Goal: Information Seeking & Learning: Learn about a topic

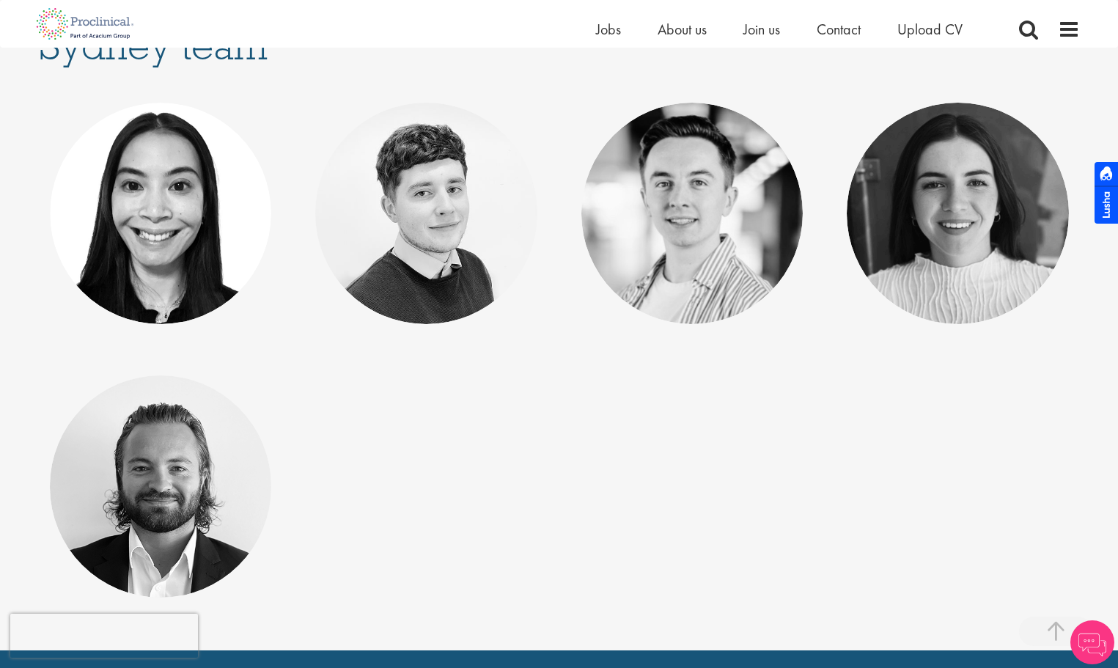
scroll to position [241, 0]
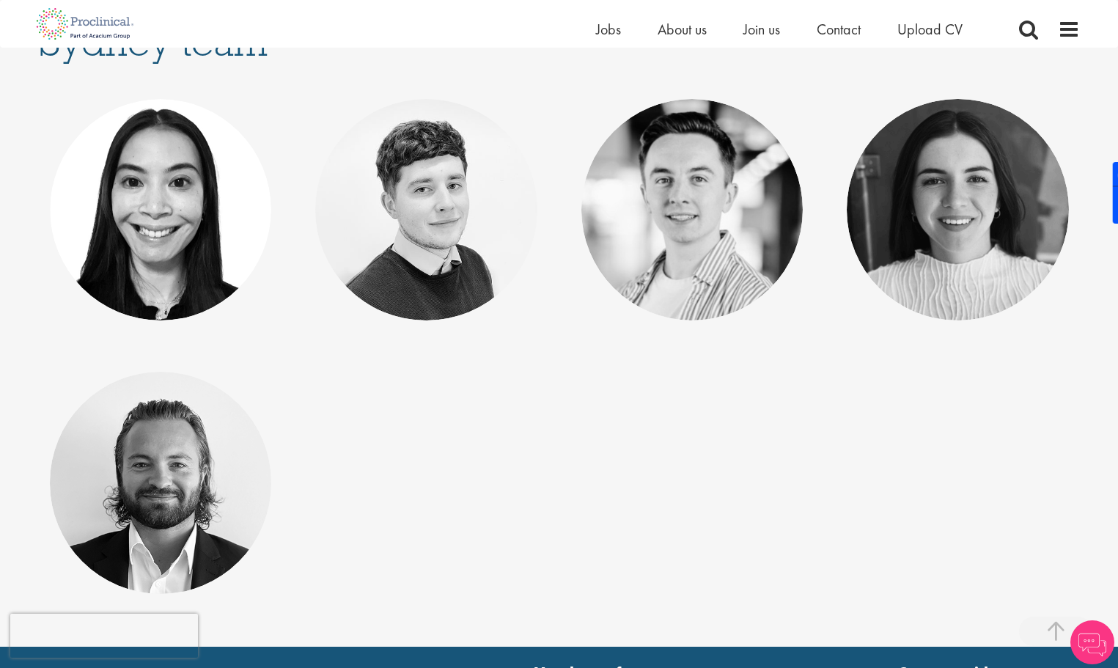
click at [1085, 225] on html "This website uses cookies. By continuing to use this site, you are giving your …" at bounding box center [559, 294] width 1118 height 1071
click at [681, 194] on link "[PERSON_NAME]" at bounding box center [692, 197] width 162 height 28
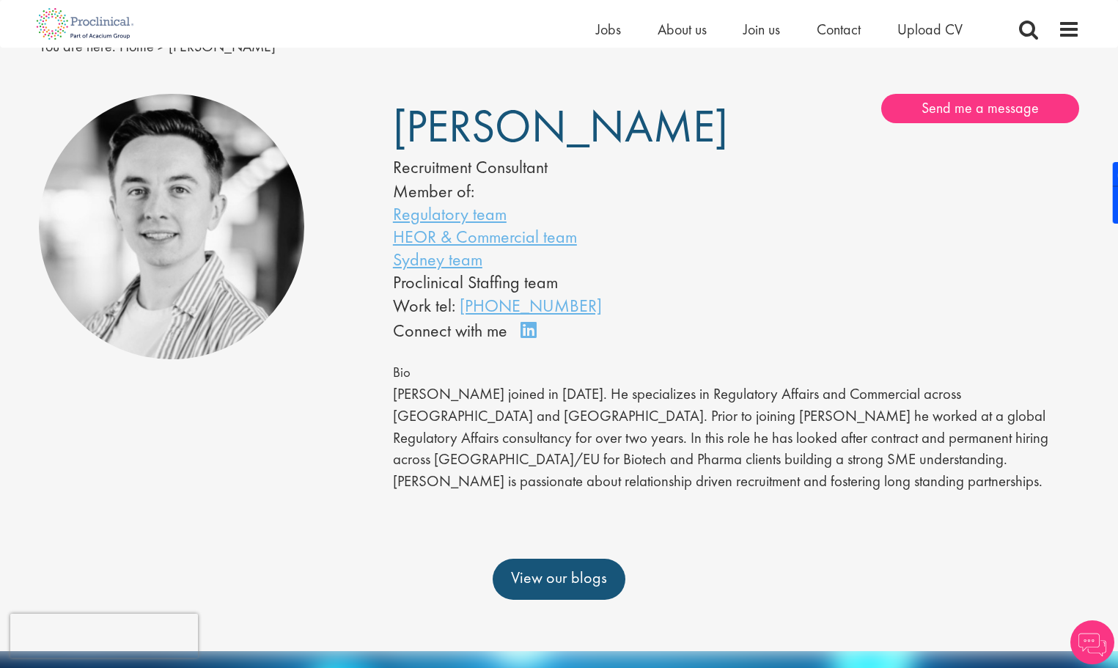
scroll to position [186, 0]
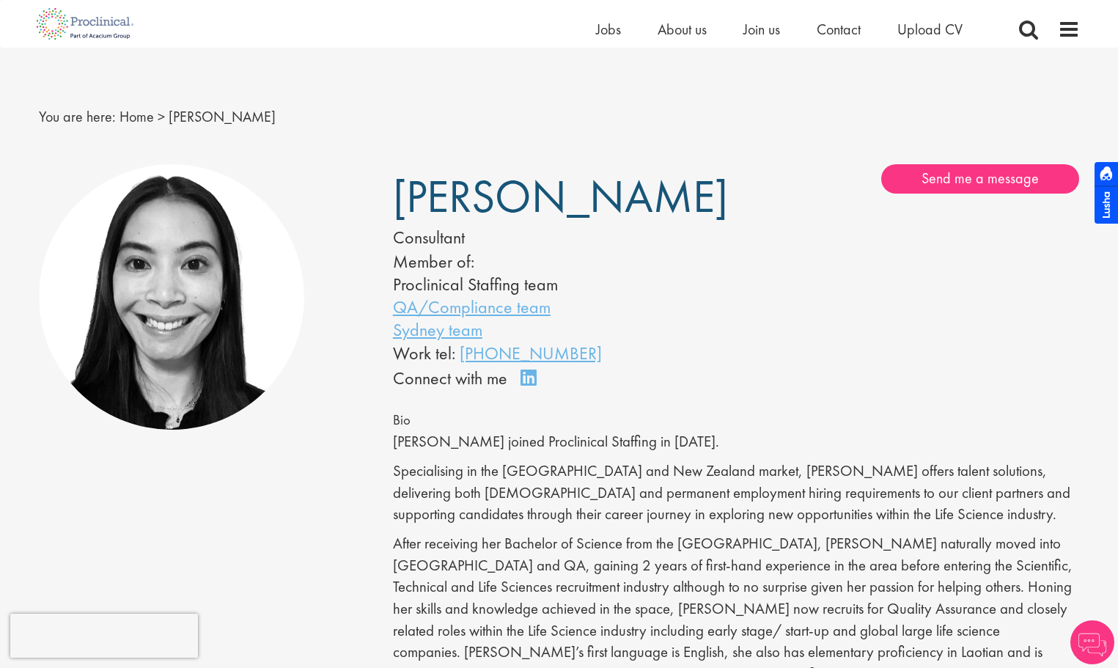
scroll to position [227, 0]
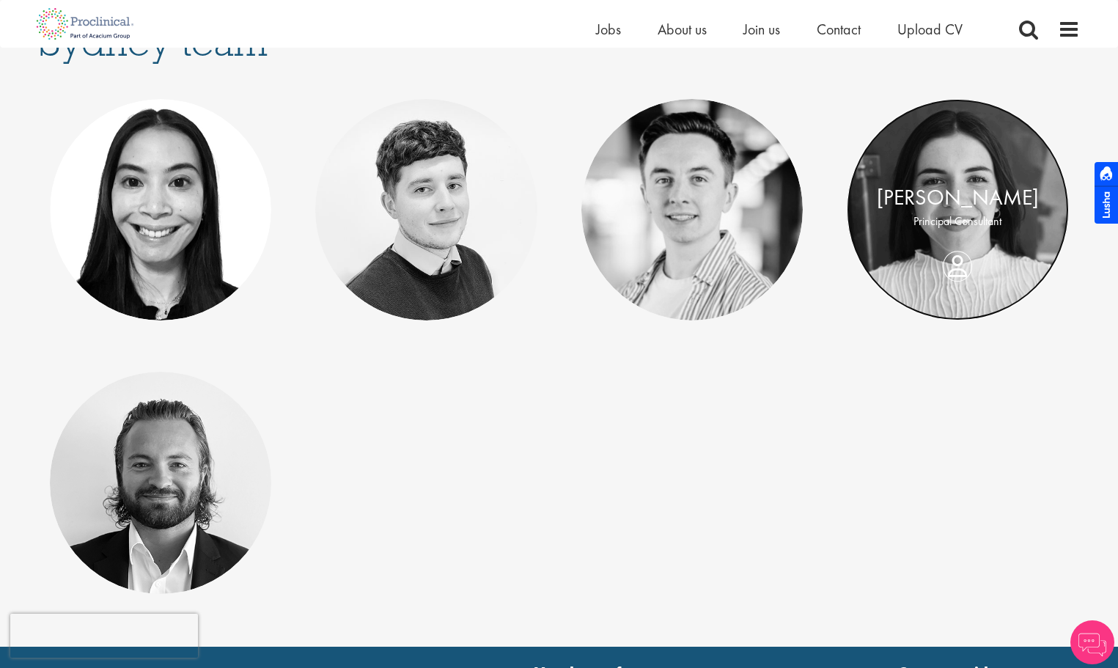
click at [942, 165] on link at bounding box center [958, 210] width 222 height 222
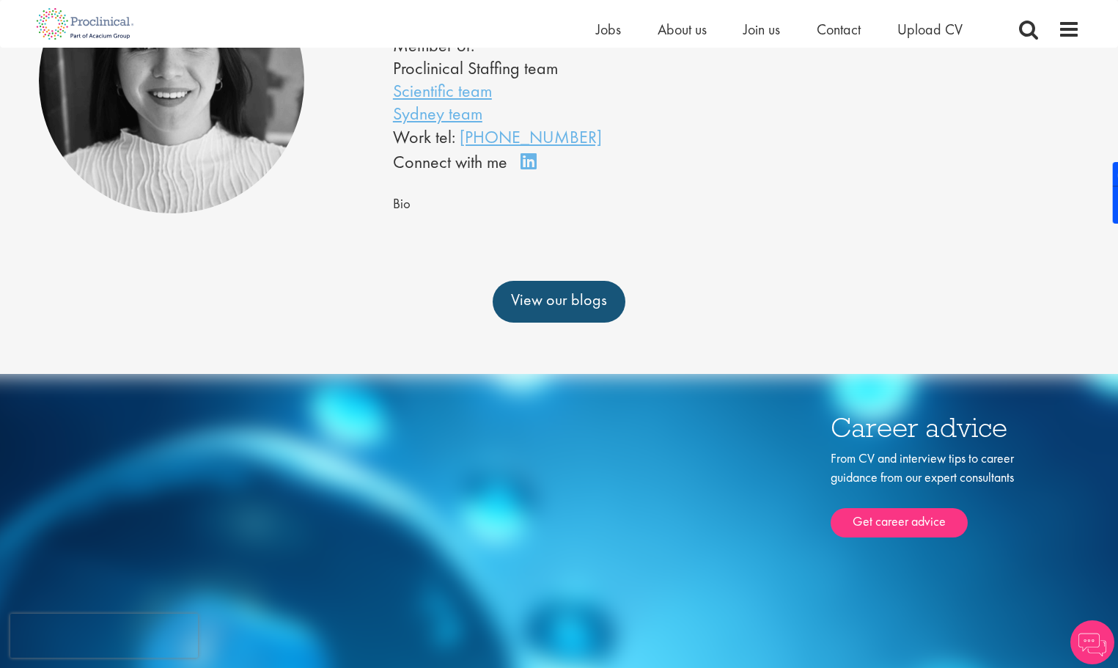
scroll to position [218, 0]
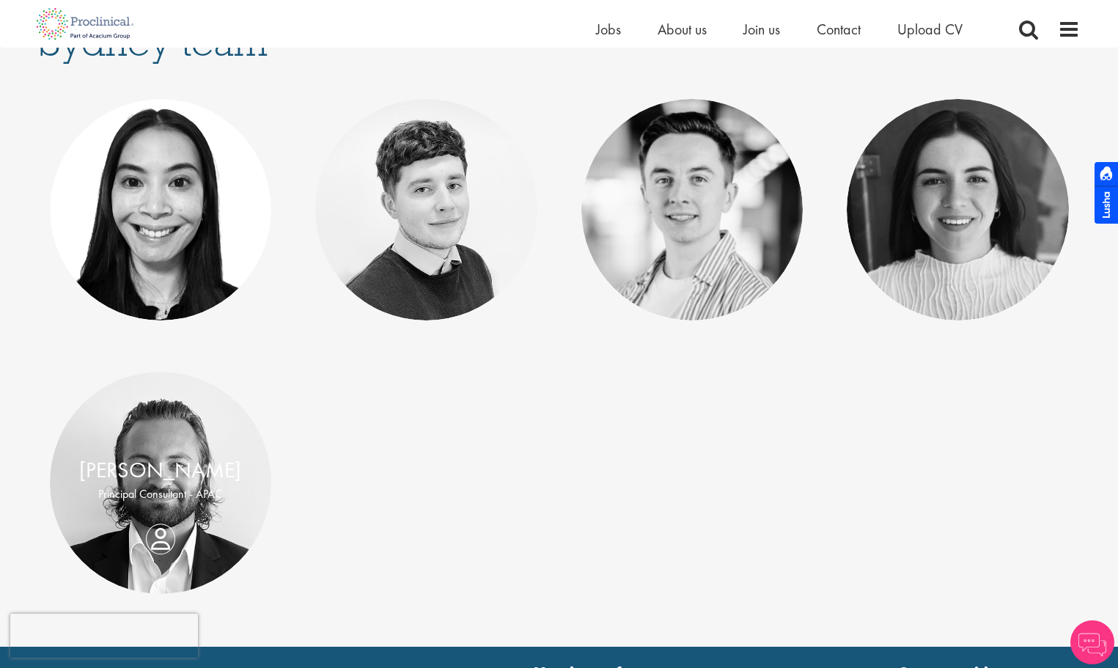
click at [184, 493] on p "Principal Consultant - APAC" at bounding box center [161, 494] width 193 height 17
click at [174, 461] on link "[PERSON_NAME]" at bounding box center [160, 470] width 162 height 28
